Goal: Task Accomplishment & Management: Complete application form

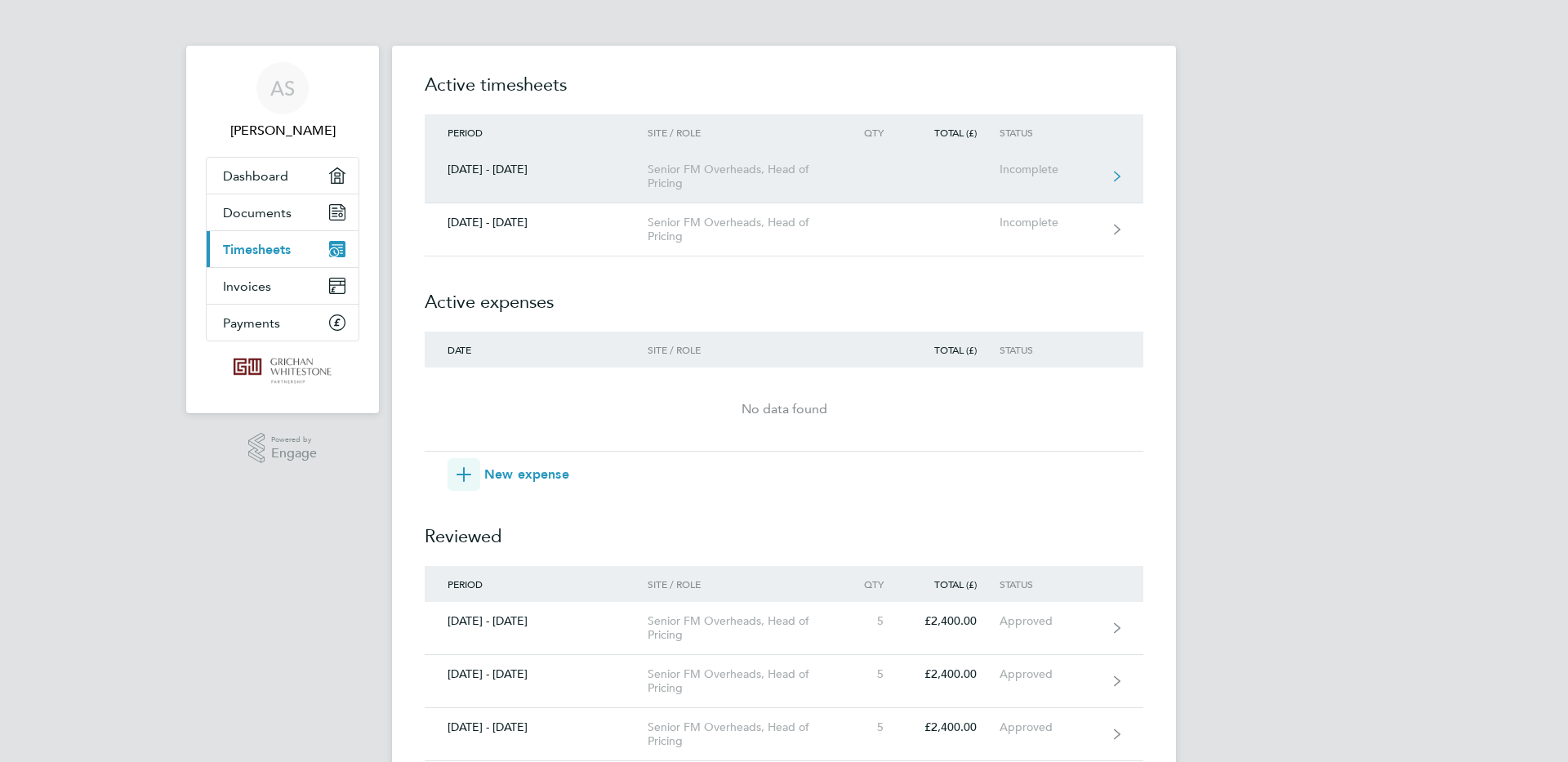
click at [1116, 176] on icon at bounding box center [1117, 177] width 7 height 12
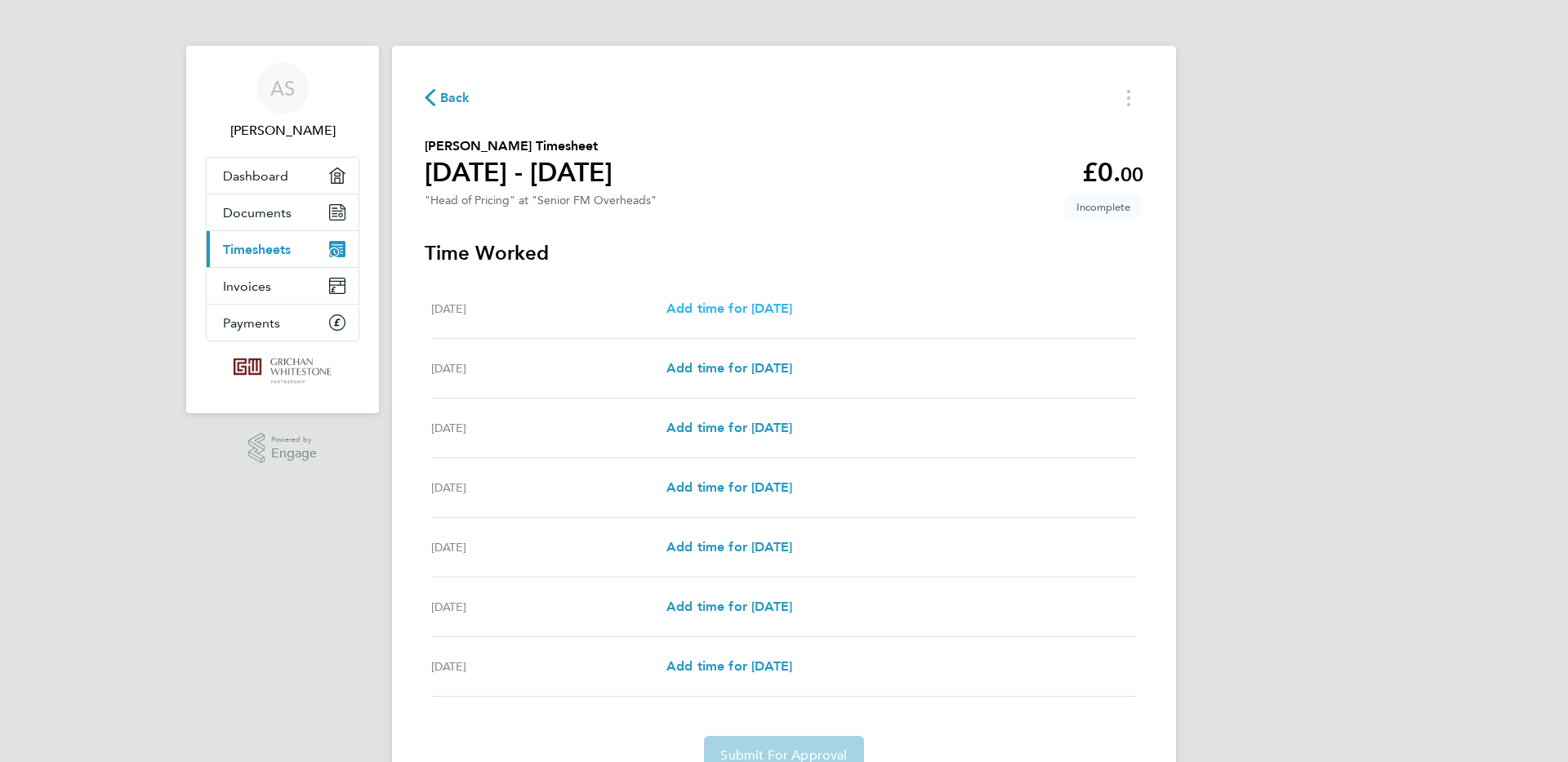
click at [726, 308] on span "Add time for [DATE]" at bounding box center [729, 308] width 126 height 15
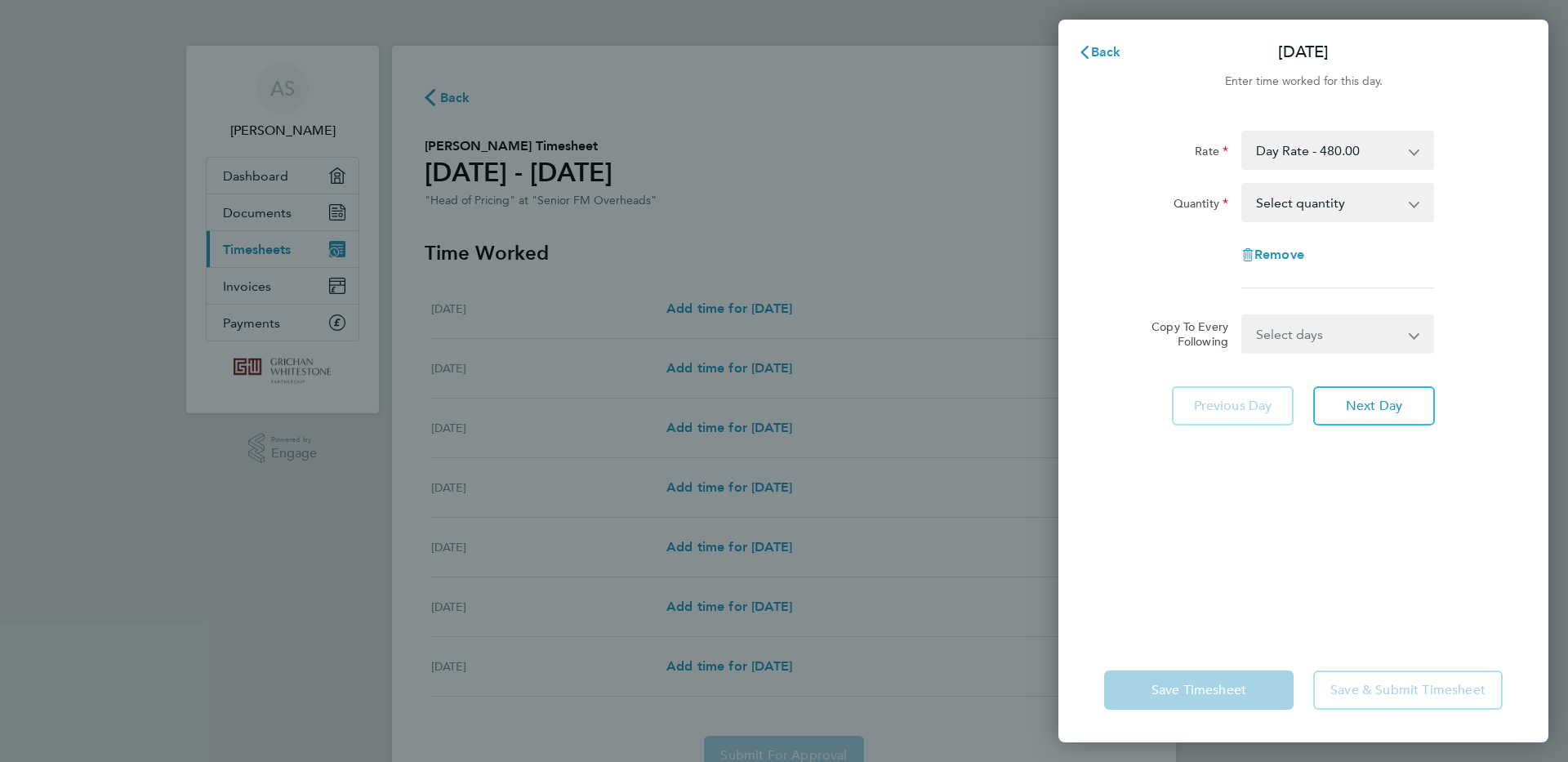
click at [1415, 206] on app-icon-cross-button at bounding box center [1423, 202] width 19 height 36
click at [1415, 204] on app-icon-cross-button at bounding box center [1423, 202] width 19 height 36
click at [1413, 201] on app-icon-cross-button at bounding box center [1423, 202] width 19 height 36
click at [1345, 200] on select "Select quantity 0.5 1" at bounding box center [1328, 202] width 170 height 36
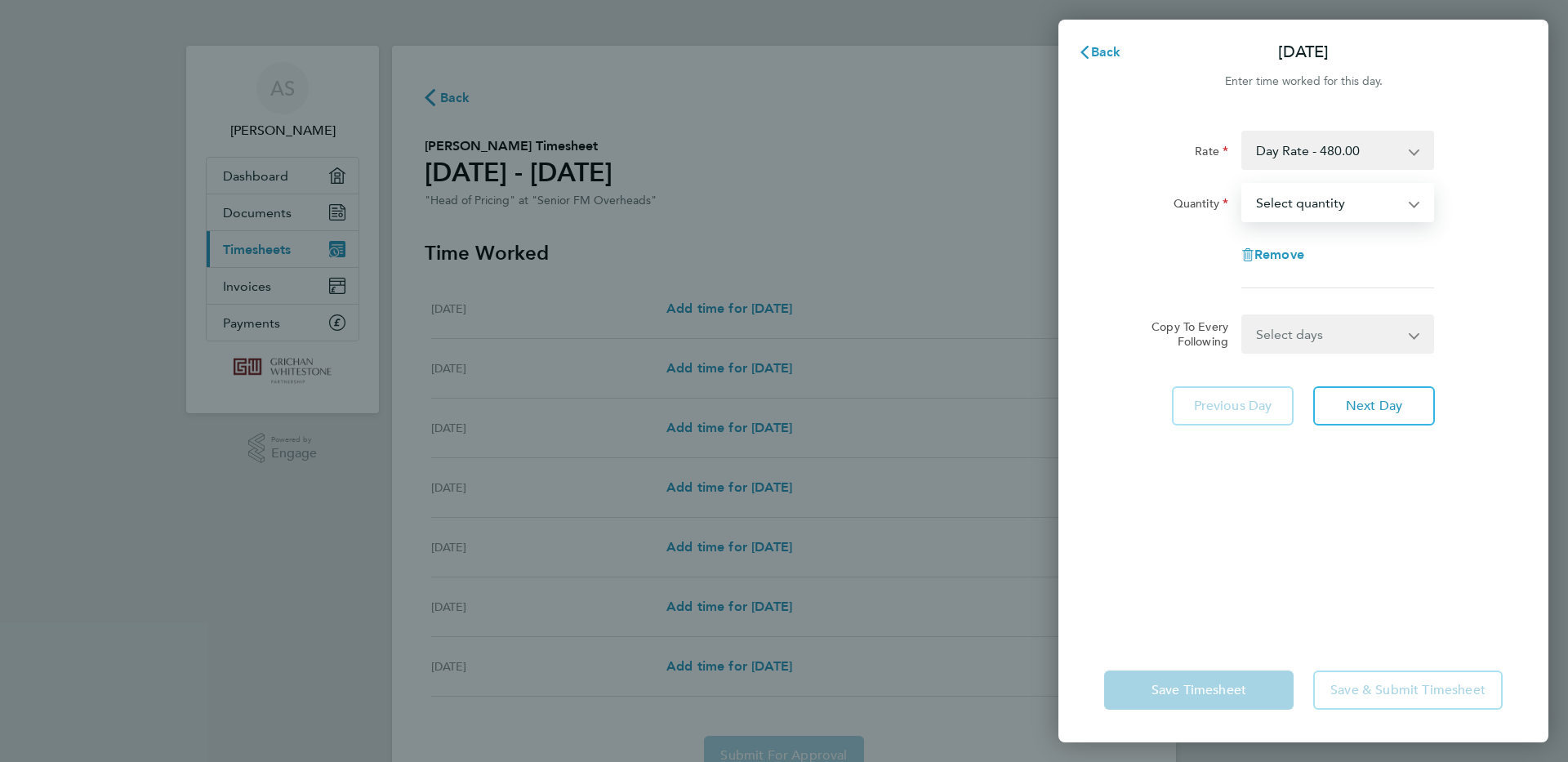
select select "1"
click at [1243, 184] on select "Select quantity 0.5 1" at bounding box center [1328, 202] width 170 height 36
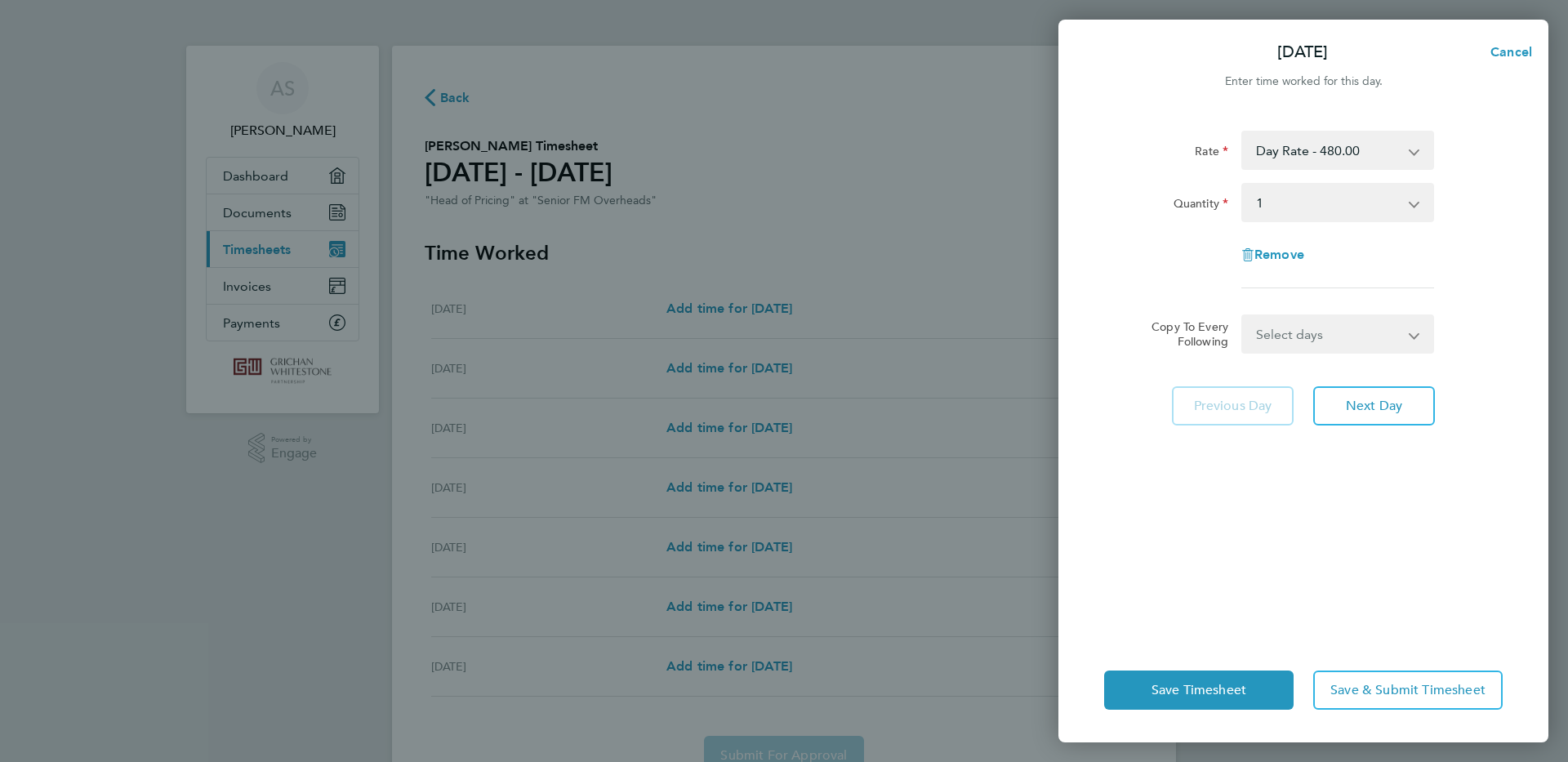
click at [1416, 337] on app-icon-cross-button at bounding box center [1424, 334] width 19 height 36
click at [1313, 341] on select "Select days Day Weekday (Mon-Fri) Weekend (Sat-Sun) [DATE] [DATE] [DATE] [DATE]…" at bounding box center [1329, 334] width 172 height 36
select select "WEEKDAY"
click at [1243, 316] on select "Select days Day Weekday (Mon-Fri) Weekend (Sat-Sun) [DATE] [DATE] [DATE] [DATE]…" at bounding box center [1329, 334] width 172 height 36
select select "[DATE]"
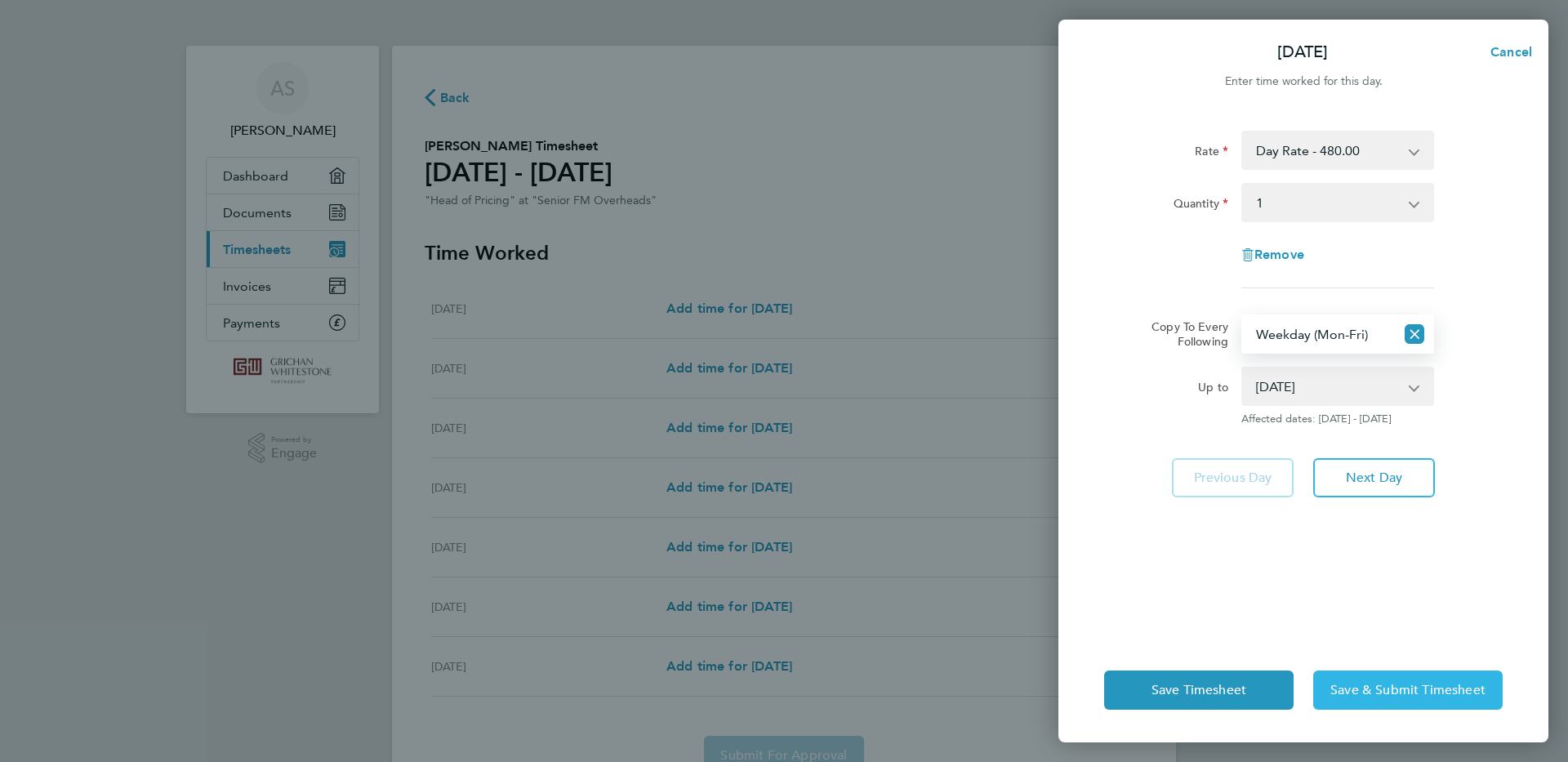
click at [1392, 695] on span "Save & Submit Timesheet" at bounding box center [1407, 689] width 155 height 16
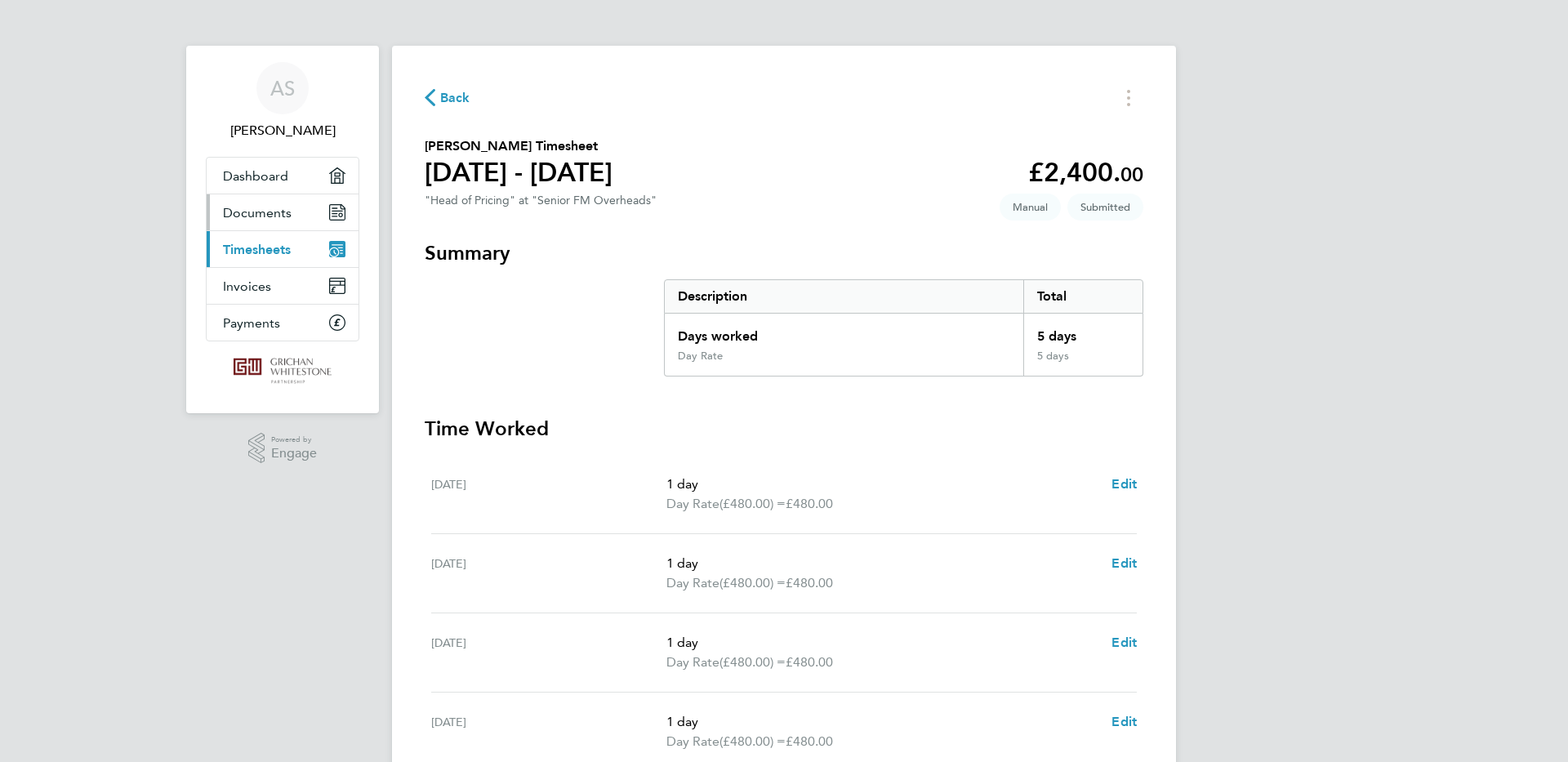
click at [257, 212] on span "Documents" at bounding box center [257, 212] width 69 height 15
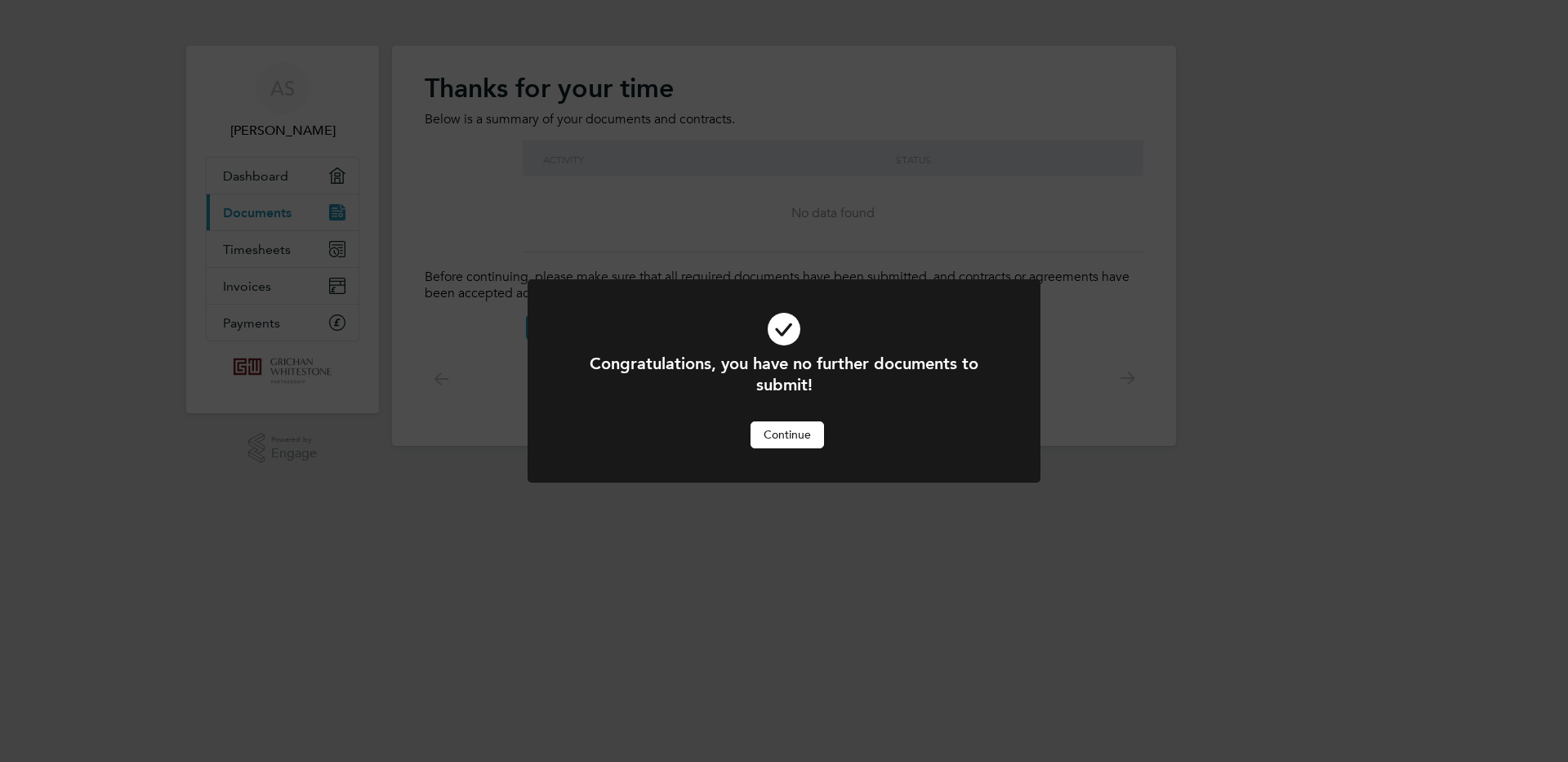
click at [274, 171] on div "Congratulations, you have no further documents to submit! Cancel Continue" at bounding box center [784, 381] width 1568 height 762
click at [793, 430] on button "Continue" at bounding box center [787, 434] width 74 height 26
